Goal: Use online tool/utility: Utilize a website feature to perform a specific function

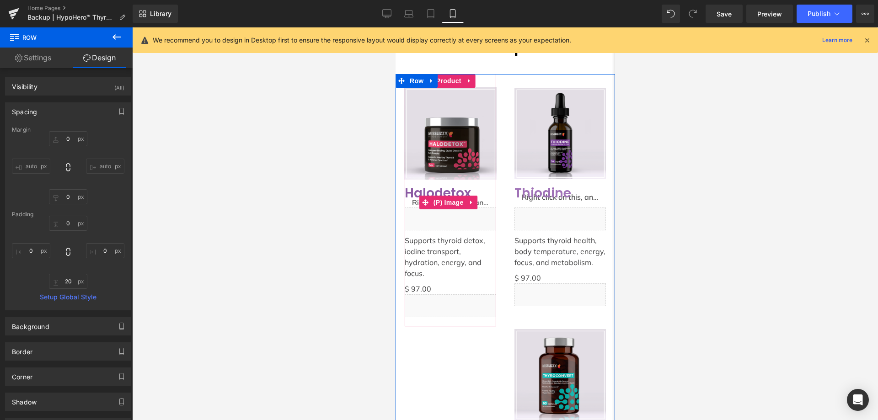
scroll to position [2331, 0]
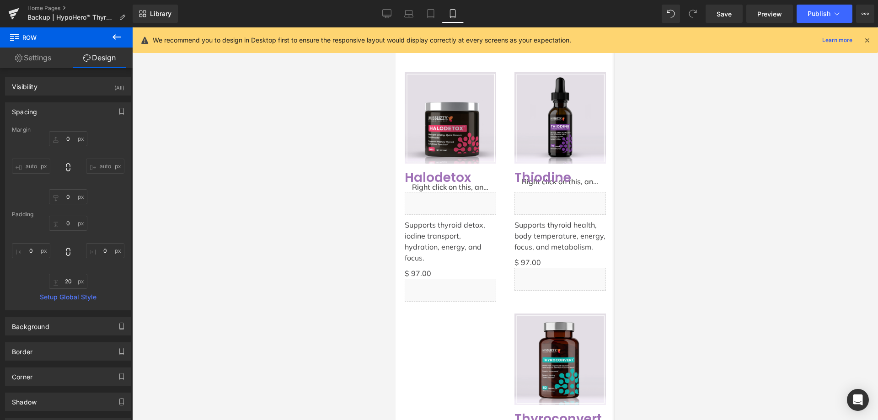
click at [869, 42] on icon at bounding box center [866, 40] width 8 height 8
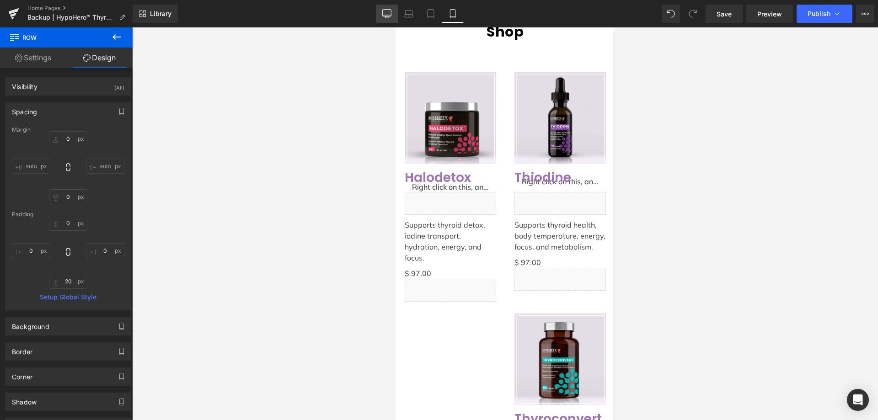
click at [383, 12] on icon at bounding box center [386, 13] width 9 height 9
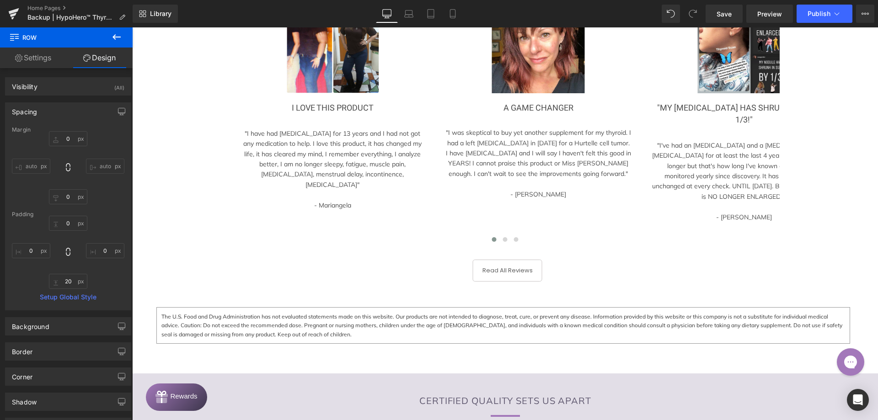
type input "0"
type input "80"
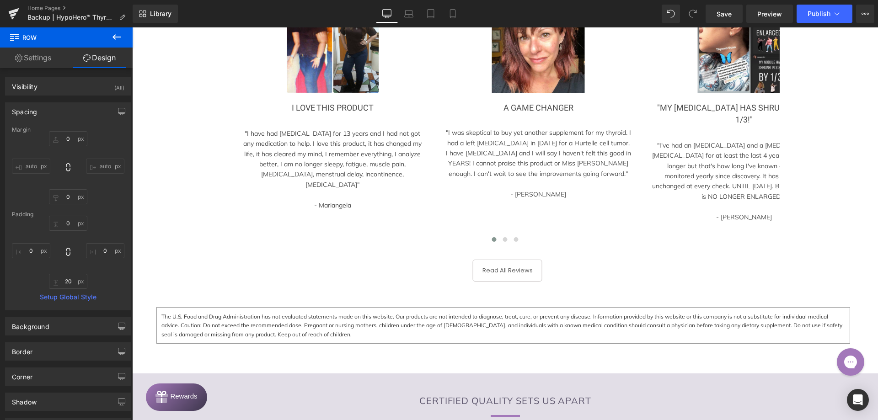
type input "80"
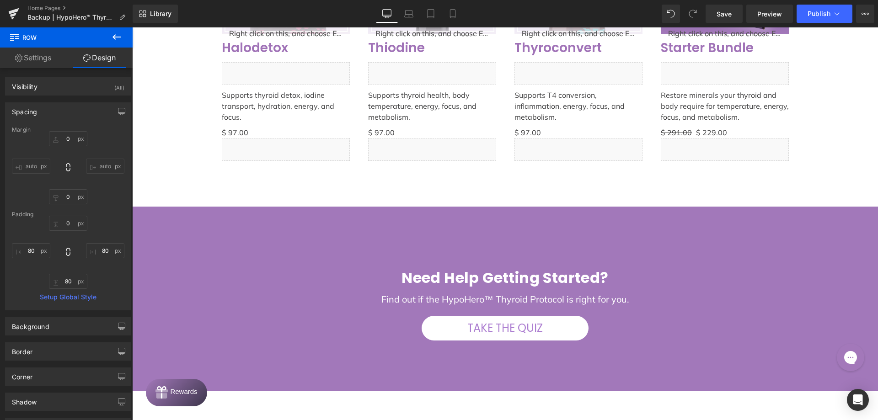
scroll to position [1889, 0]
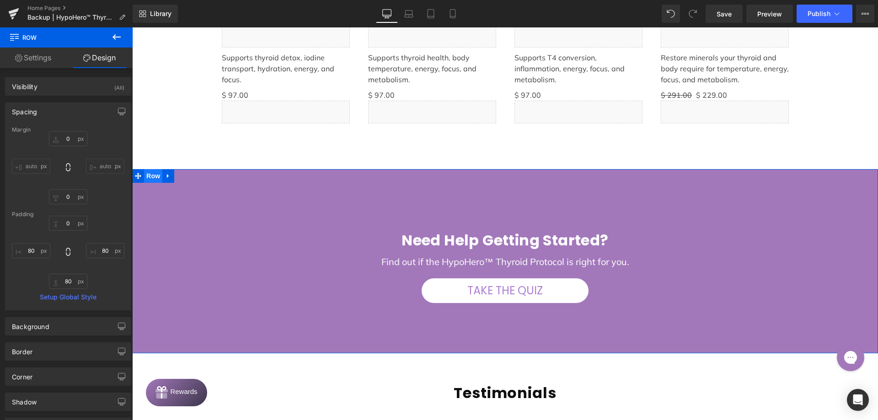
click at [146, 180] on span "Row" at bounding box center [153, 176] width 18 height 14
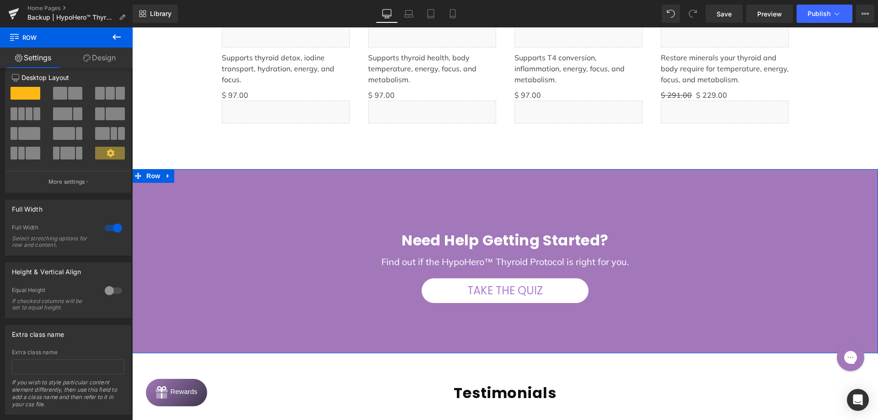
scroll to position [32, 0]
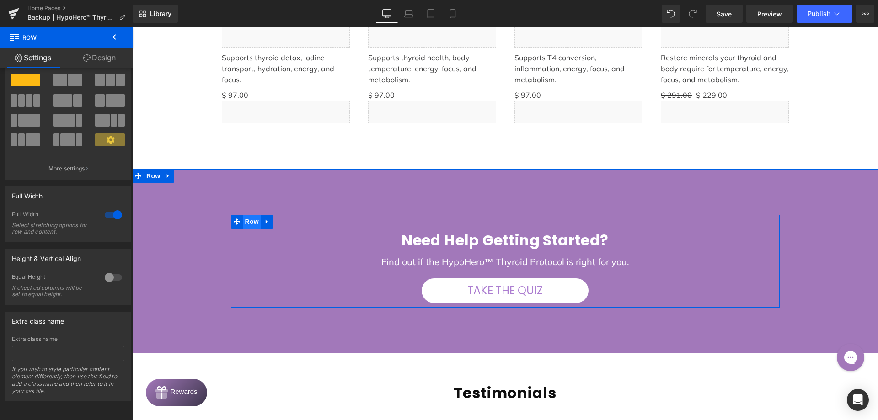
click at [243, 219] on span "Row" at bounding box center [252, 222] width 18 height 14
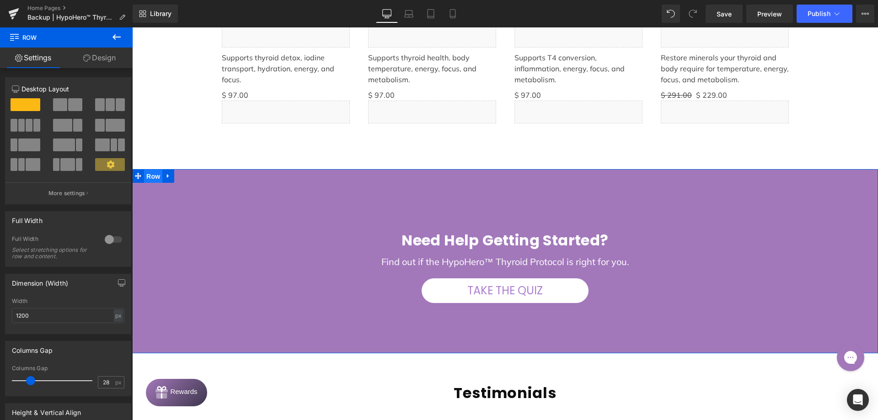
click at [150, 170] on span "Row" at bounding box center [153, 177] width 18 height 14
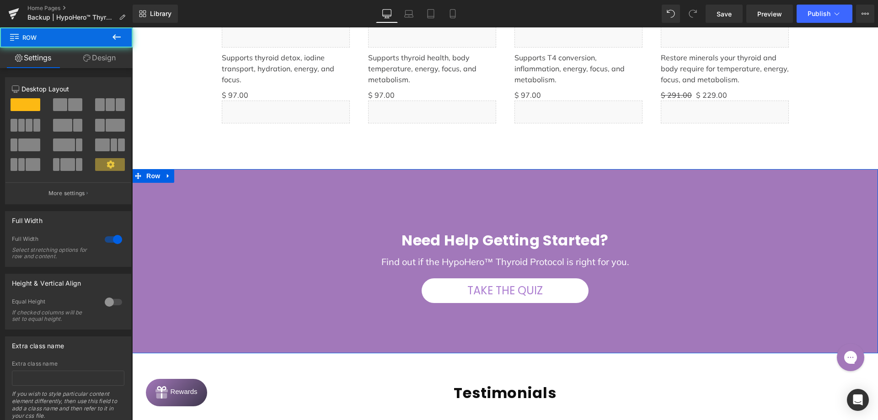
click at [96, 65] on link "Design" at bounding box center [99, 58] width 66 height 21
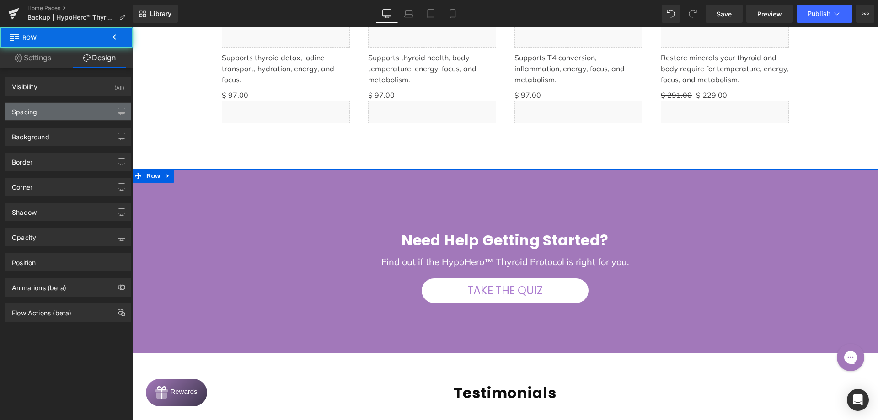
type input "0"
type input "100"
type input "0"
type input "100"
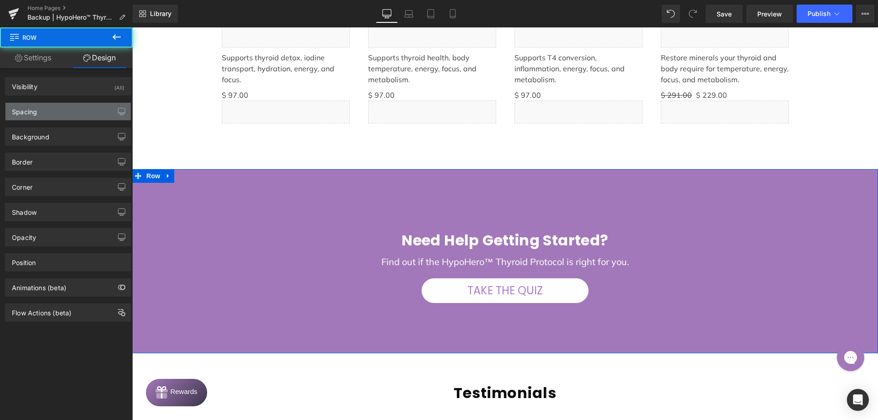
type input "0"
click at [66, 111] on div "Spacing" at bounding box center [67, 111] width 125 height 17
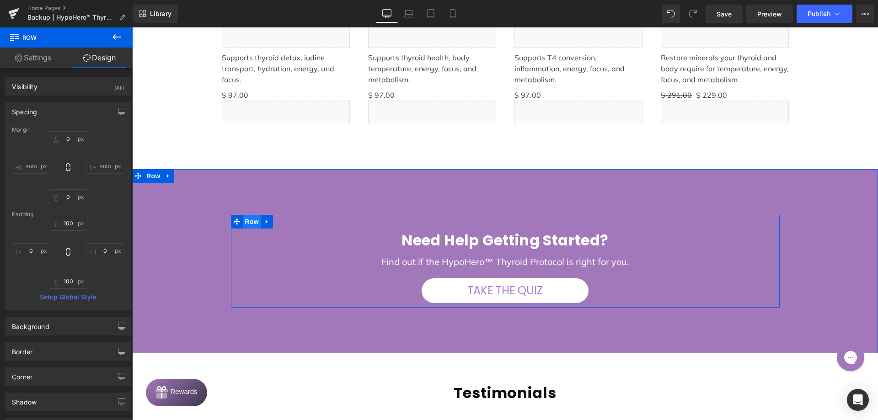
click at [253, 220] on span "Row" at bounding box center [252, 222] width 18 height 14
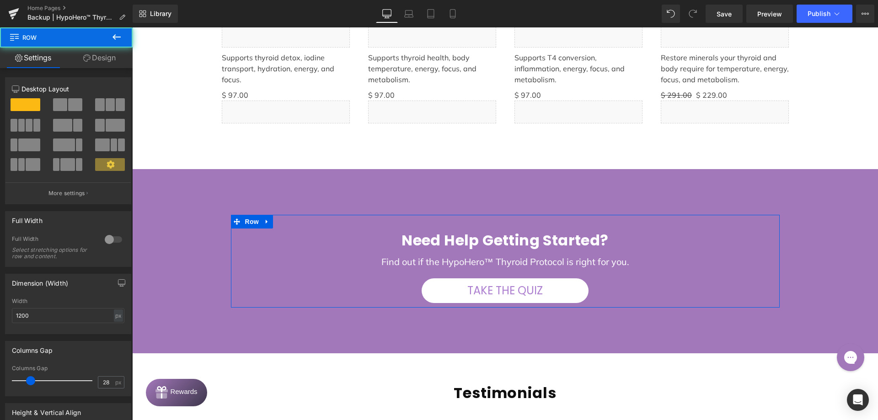
click at [95, 65] on link "Design" at bounding box center [99, 58] width 66 height 21
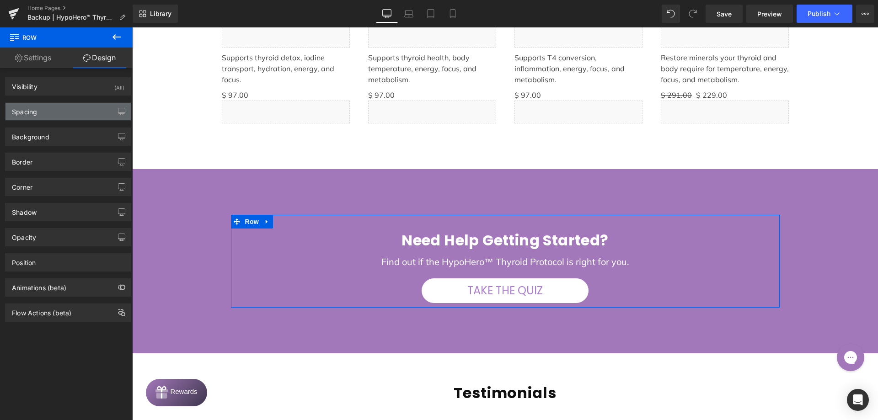
click at [74, 105] on div "Spacing" at bounding box center [67, 111] width 125 height 17
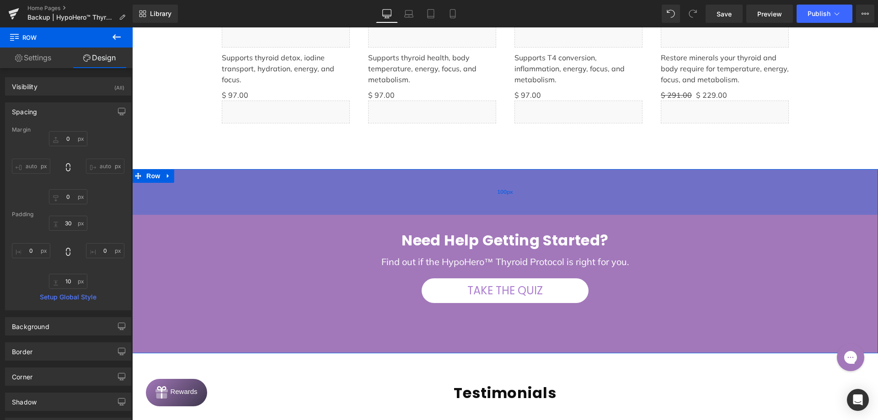
click at [294, 200] on div "100px" at bounding box center [504, 192] width 745 height 46
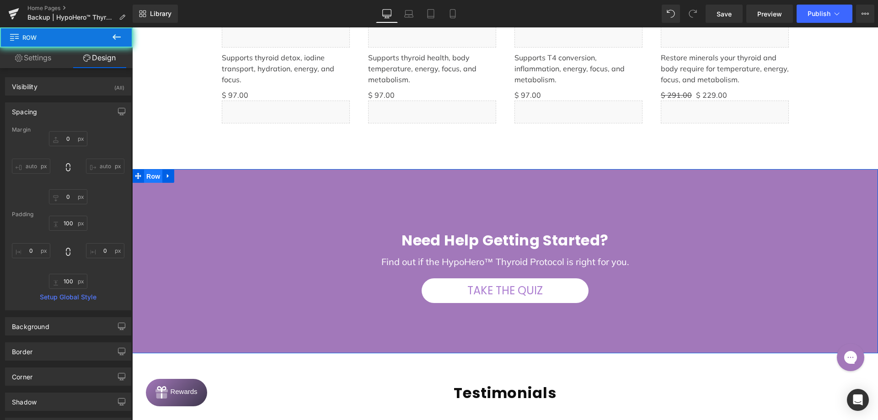
click at [155, 176] on span "Row" at bounding box center [153, 177] width 18 height 14
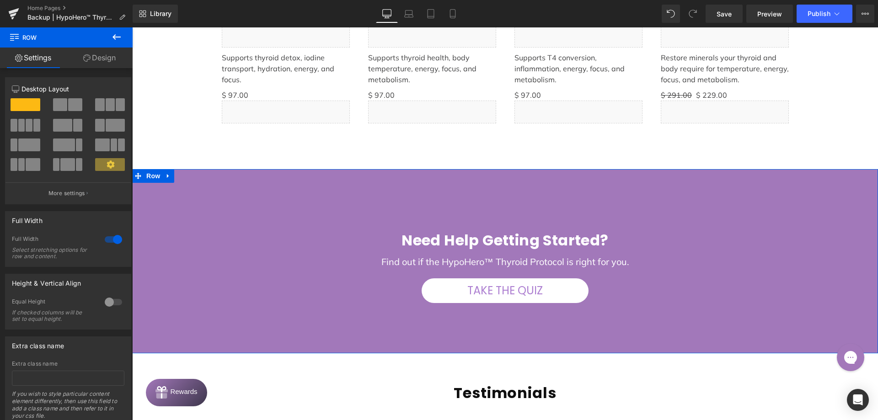
click at [105, 52] on link "Design" at bounding box center [99, 58] width 66 height 21
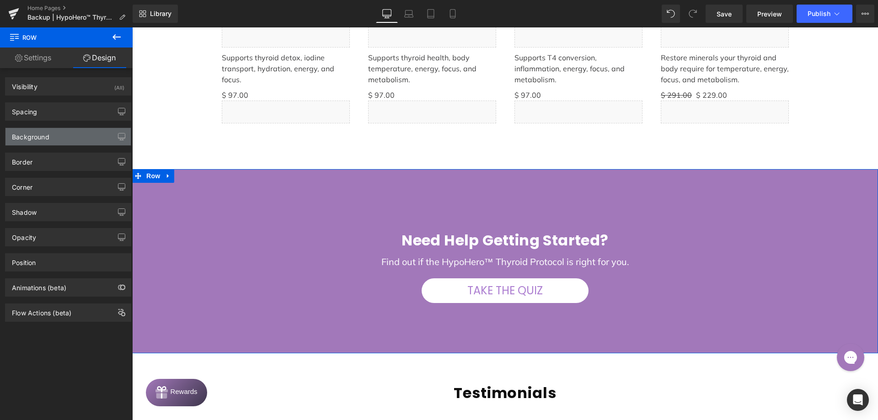
click at [61, 139] on div "Background" at bounding box center [67, 136] width 125 height 17
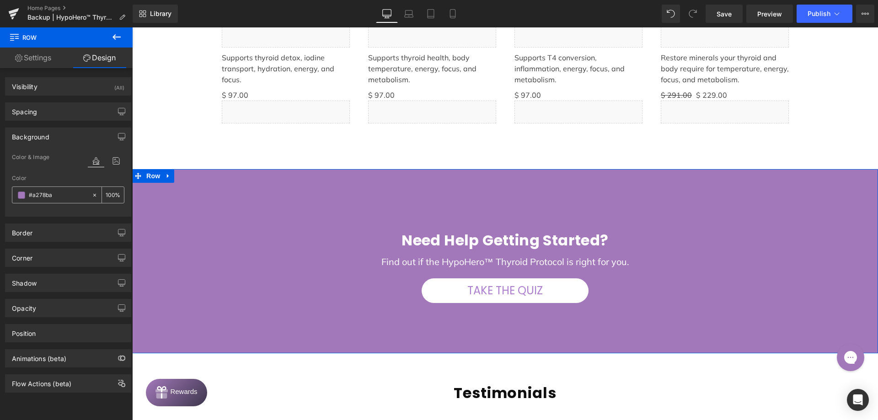
click at [71, 195] on input "#a278ba" at bounding box center [58, 195] width 59 height 10
click at [422, 239] on b "Need help Getting Started?" at bounding box center [504, 240] width 207 height 21
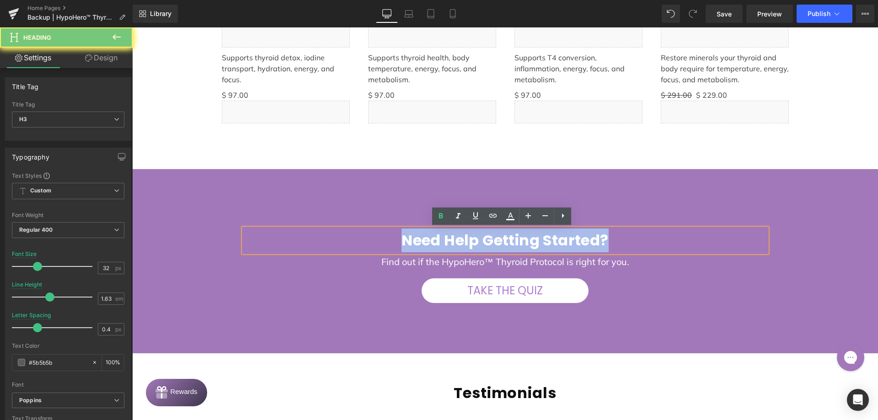
click at [422, 239] on b "Need help Getting Started?" at bounding box center [504, 240] width 207 height 21
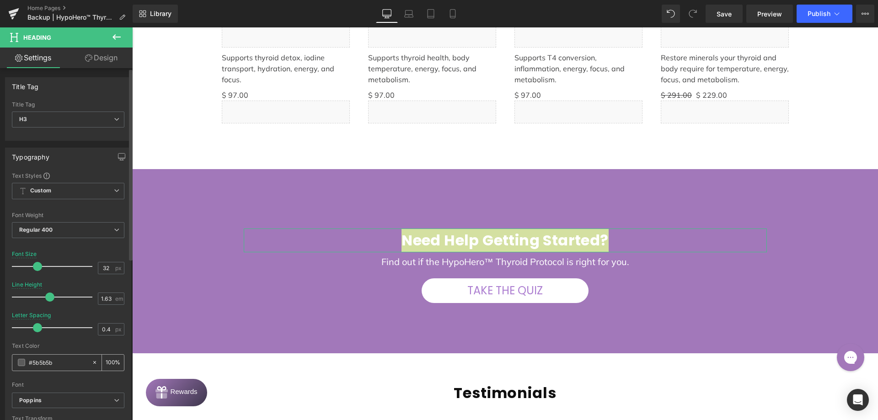
click at [67, 362] on input "#5b5b5b" at bounding box center [58, 362] width 59 height 10
click at [67, 361] on input "#5b5b5b" at bounding box center [58, 362] width 59 height 10
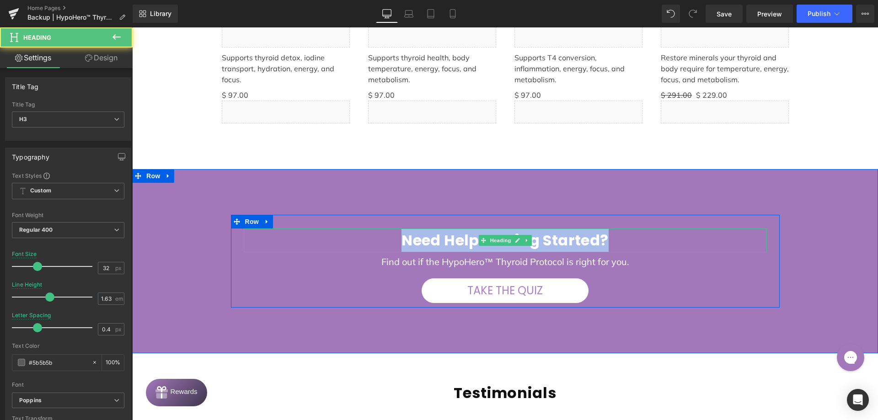
click at [428, 245] on b "Need help Getting Started?" at bounding box center [504, 240] width 207 height 21
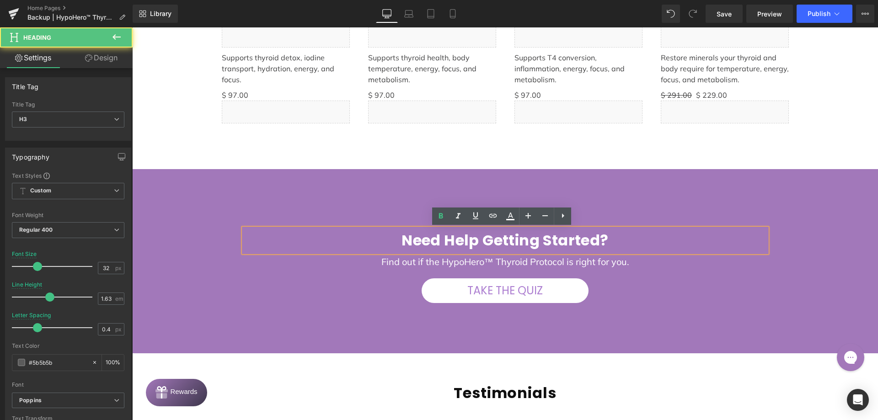
click at [434, 243] on b "Need help Getting Started?" at bounding box center [504, 240] width 207 height 21
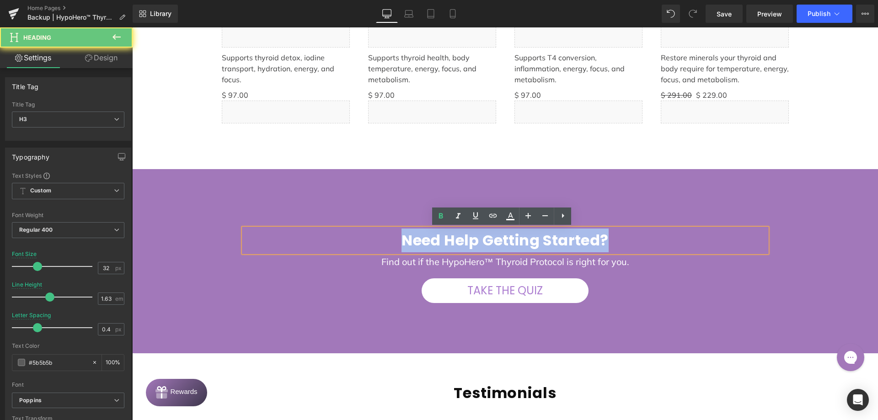
click at [434, 243] on b "Need help Getting Started?" at bounding box center [504, 240] width 207 height 21
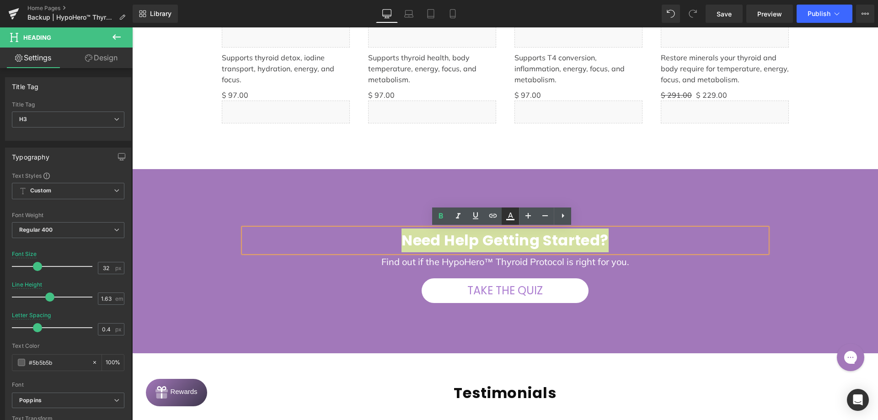
click at [509, 212] on icon at bounding box center [510, 216] width 11 height 11
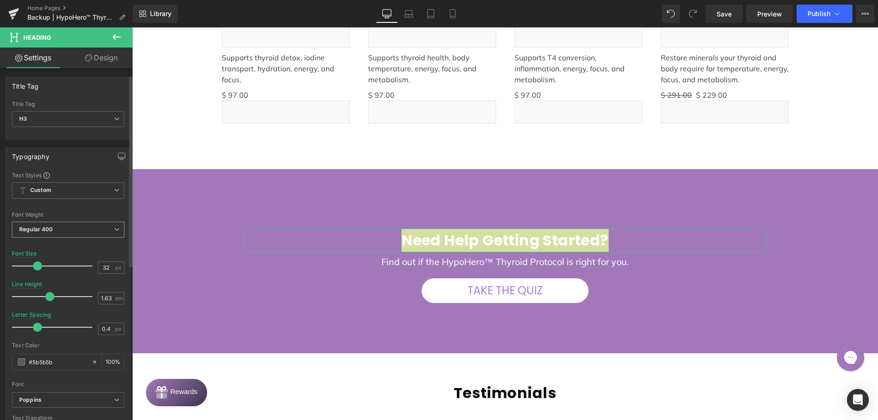
scroll to position [0, 0]
click at [120, 38] on icon at bounding box center [116, 37] width 11 height 11
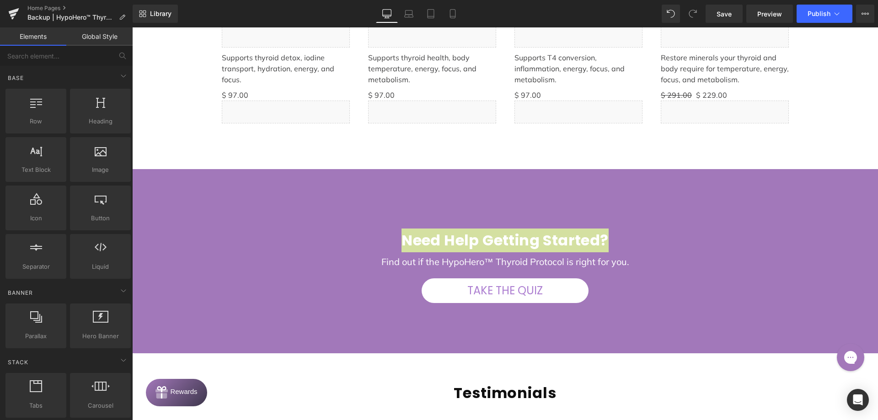
click at [85, 37] on link "Global Style" at bounding box center [99, 36] width 66 height 18
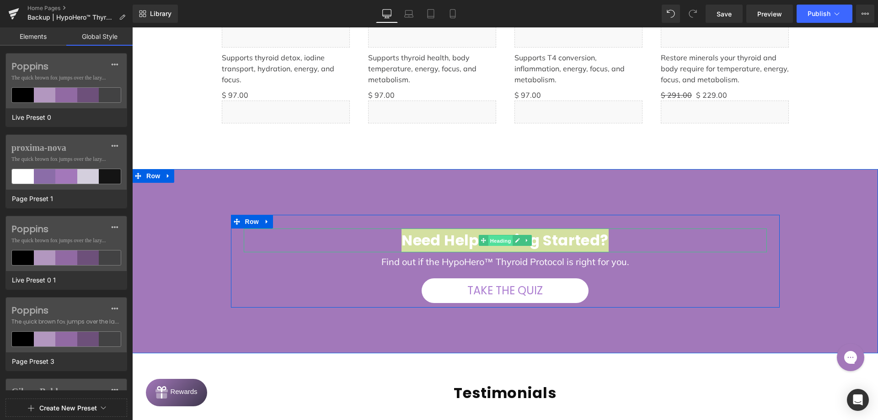
click at [490, 238] on span "Heading" at bounding box center [500, 240] width 25 height 11
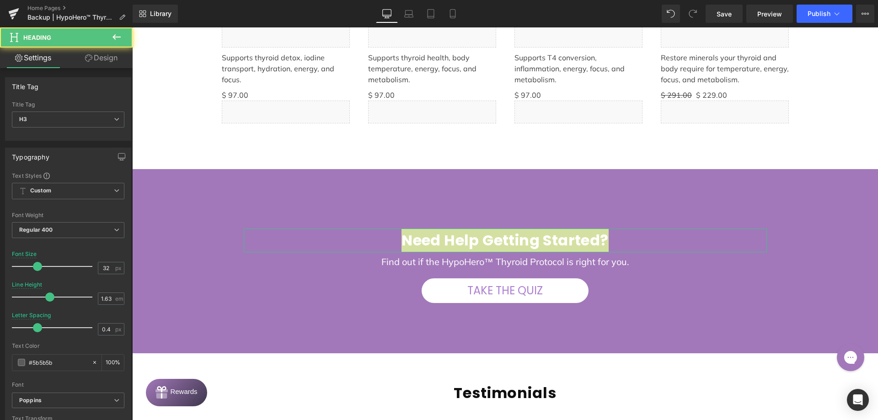
click at [97, 56] on link "Design" at bounding box center [101, 58] width 66 height 21
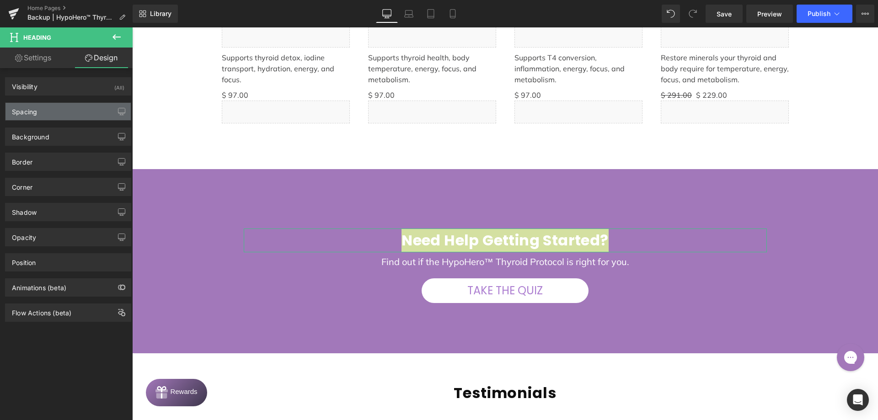
click at [58, 112] on div "Spacing" at bounding box center [67, 111] width 125 height 17
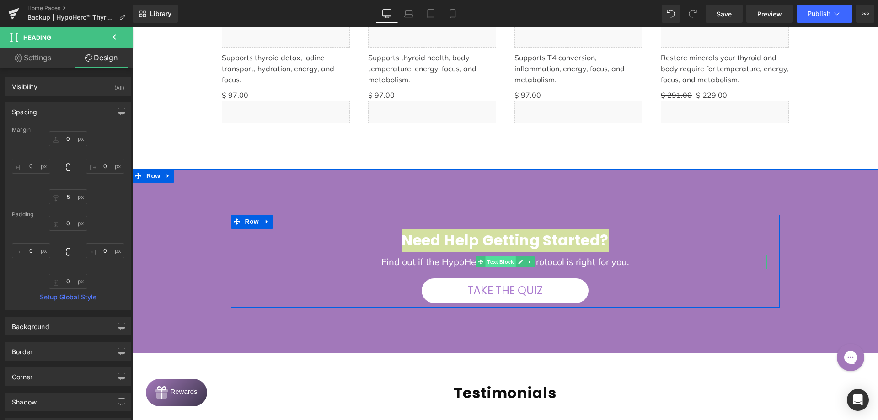
click at [500, 261] on span "Text Block" at bounding box center [500, 261] width 30 height 11
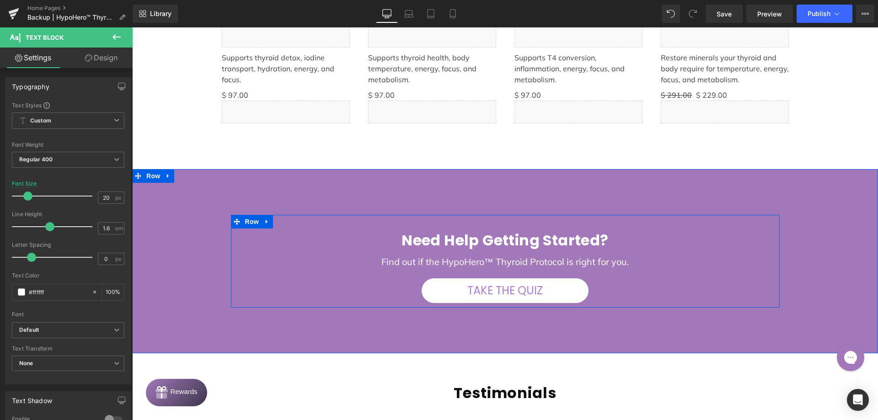
click at [577, 263] on p "Find out if the HypoHero™ Thyroid Protocol is right for you." at bounding box center [505, 262] width 523 height 15
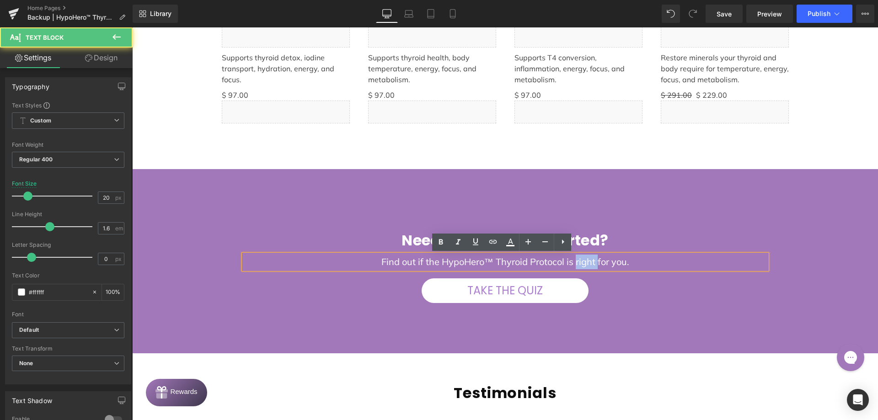
click at [577, 263] on p "Find out if the HypoHero™ Thyroid Protocol is right for you." at bounding box center [505, 262] width 523 height 15
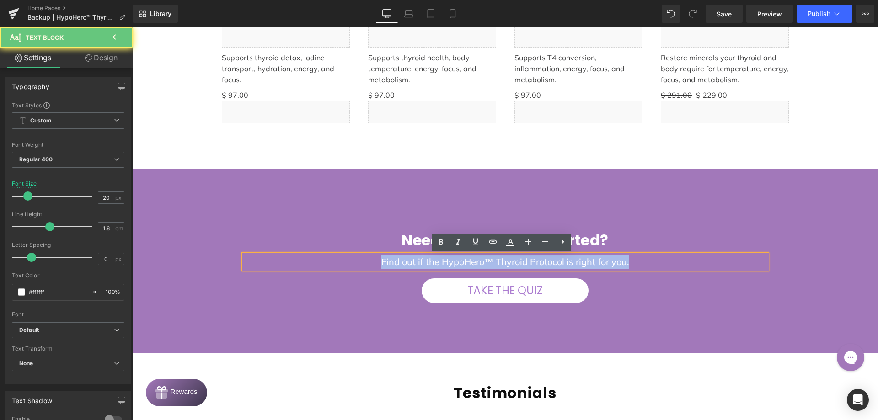
click at [577, 263] on p "Find out if the HypoHero™ Thyroid Protocol is right for you." at bounding box center [505, 262] width 523 height 15
copy p "Find out if the HypoHero™ Thyroid Protocol is right for you."
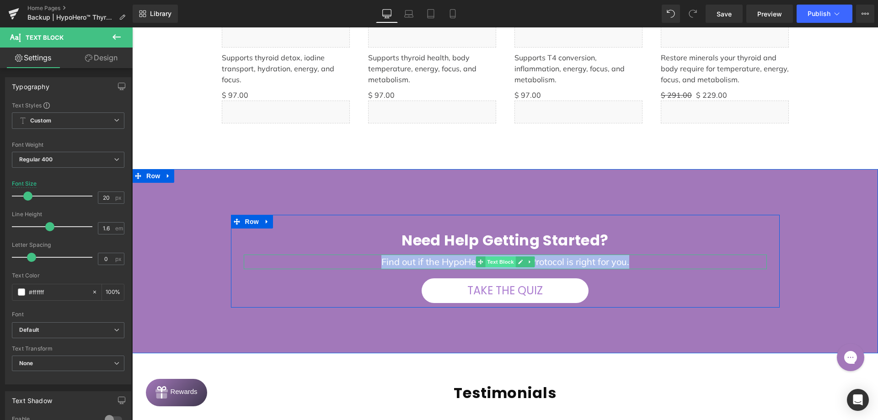
click at [499, 266] on span "Text Block" at bounding box center [500, 261] width 30 height 11
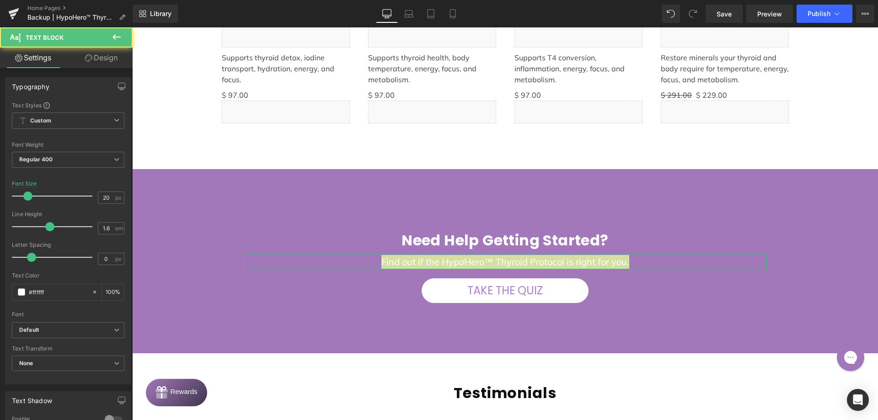
click at [85, 61] on icon at bounding box center [88, 57] width 7 height 7
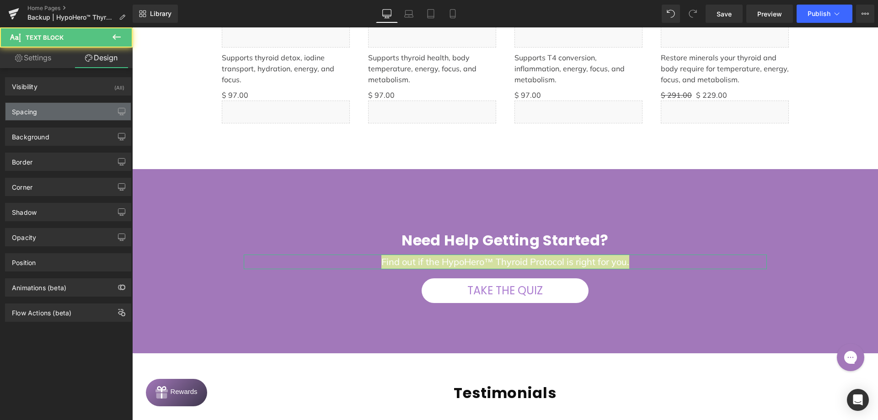
type input "0"
type input "20"
type input "0"
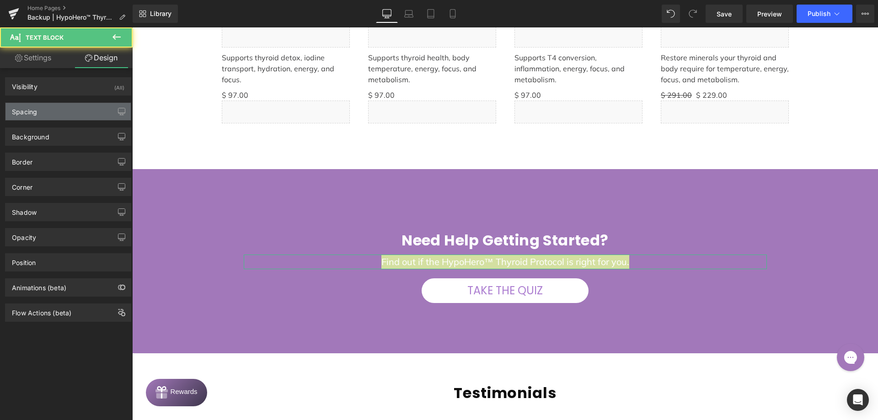
type input "0"
click at [55, 113] on div "Spacing" at bounding box center [67, 111] width 125 height 17
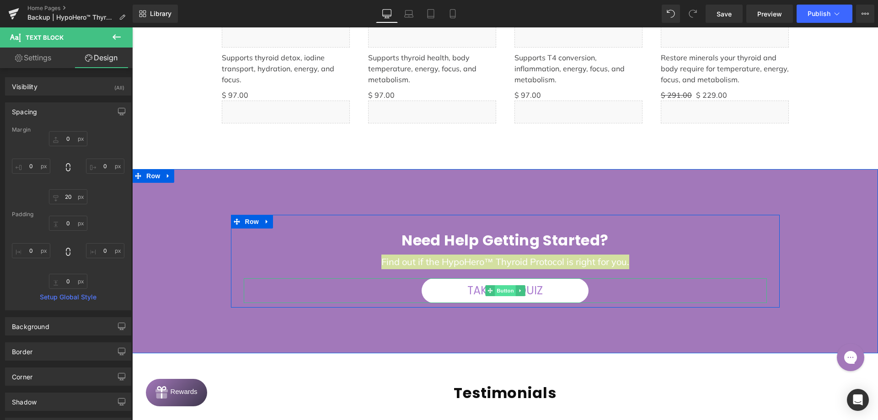
click at [495, 293] on span "Button" at bounding box center [505, 290] width 21 height 11
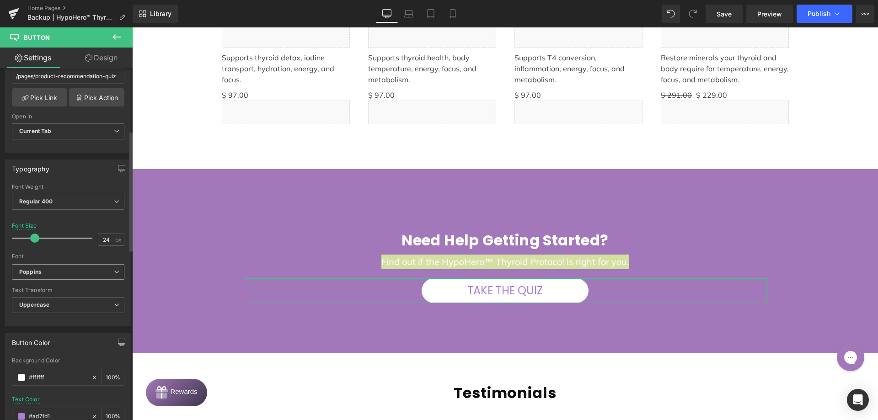
scroll to position [183, 0]
